Goal: Find specific fact: Find specific fact

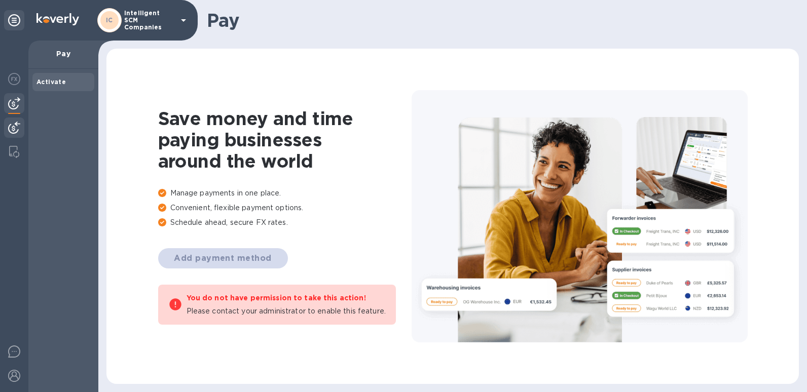
click at [4, 124] on div at bounding box center [14, 129] width 20 height 22
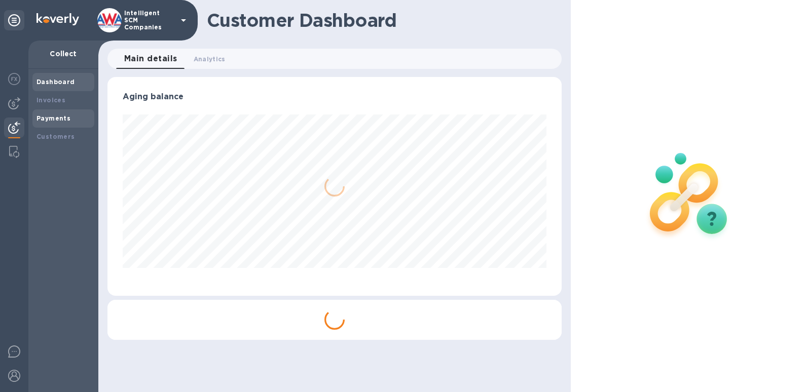
scroll to position [219, 454]
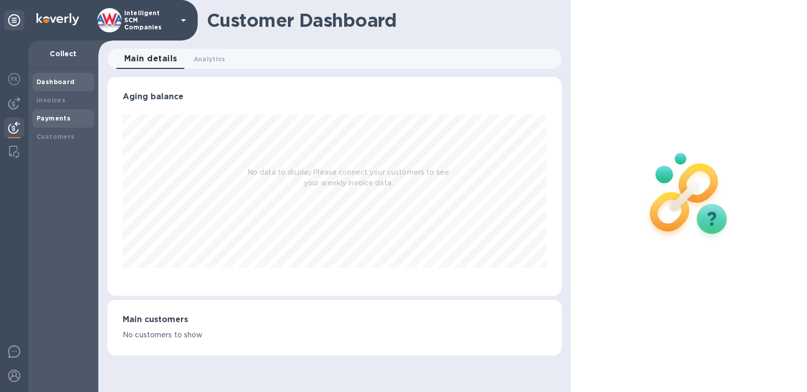
click at [51, 114] on div "Payments" at bounding box center [64, 119] width 54 height 10
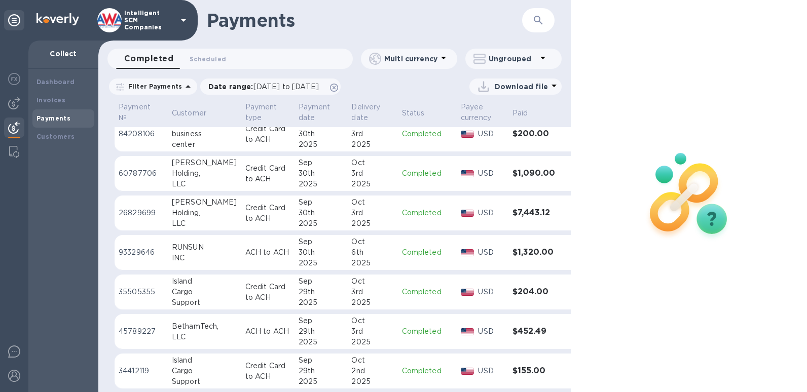
scroll to position [422, 0]
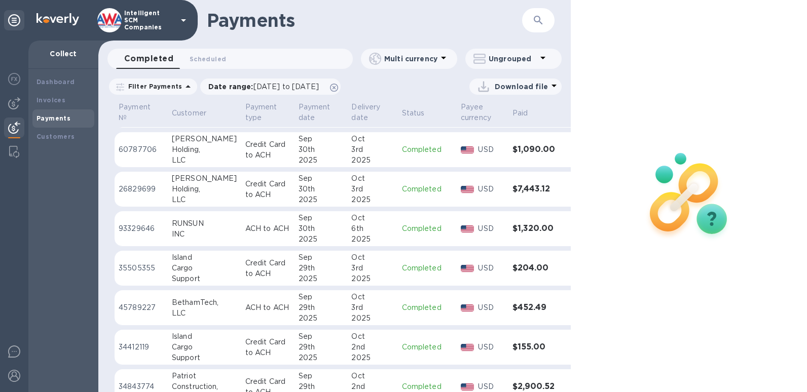
click at [523, 313] on h3 "$452.49" at bounding box center [535, 308] width 45 height 10
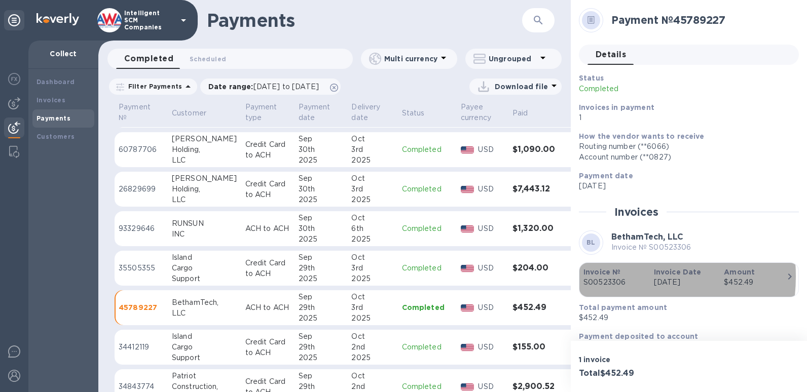
click at [614, 276] on b "Invoice №" at bounding box center [602, 272] width 37 height 8
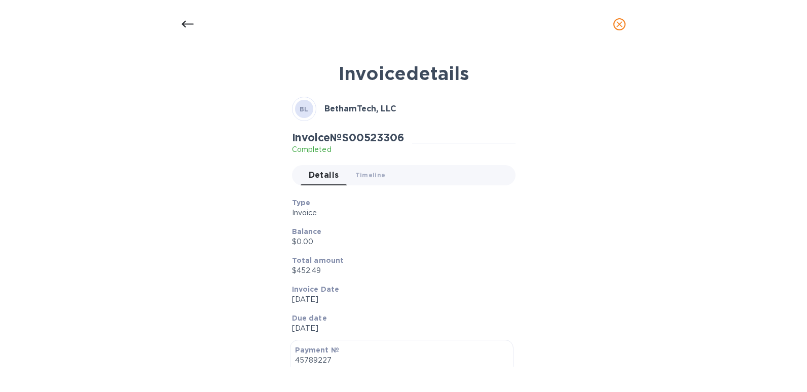
click at [364, 137] on h2 "Invoice № S00523306" at bounding box center [348, 137] width 112 height 13
copy h2 "S00523306"
